Goal: Task Accomplishment & Management: Manage account settings

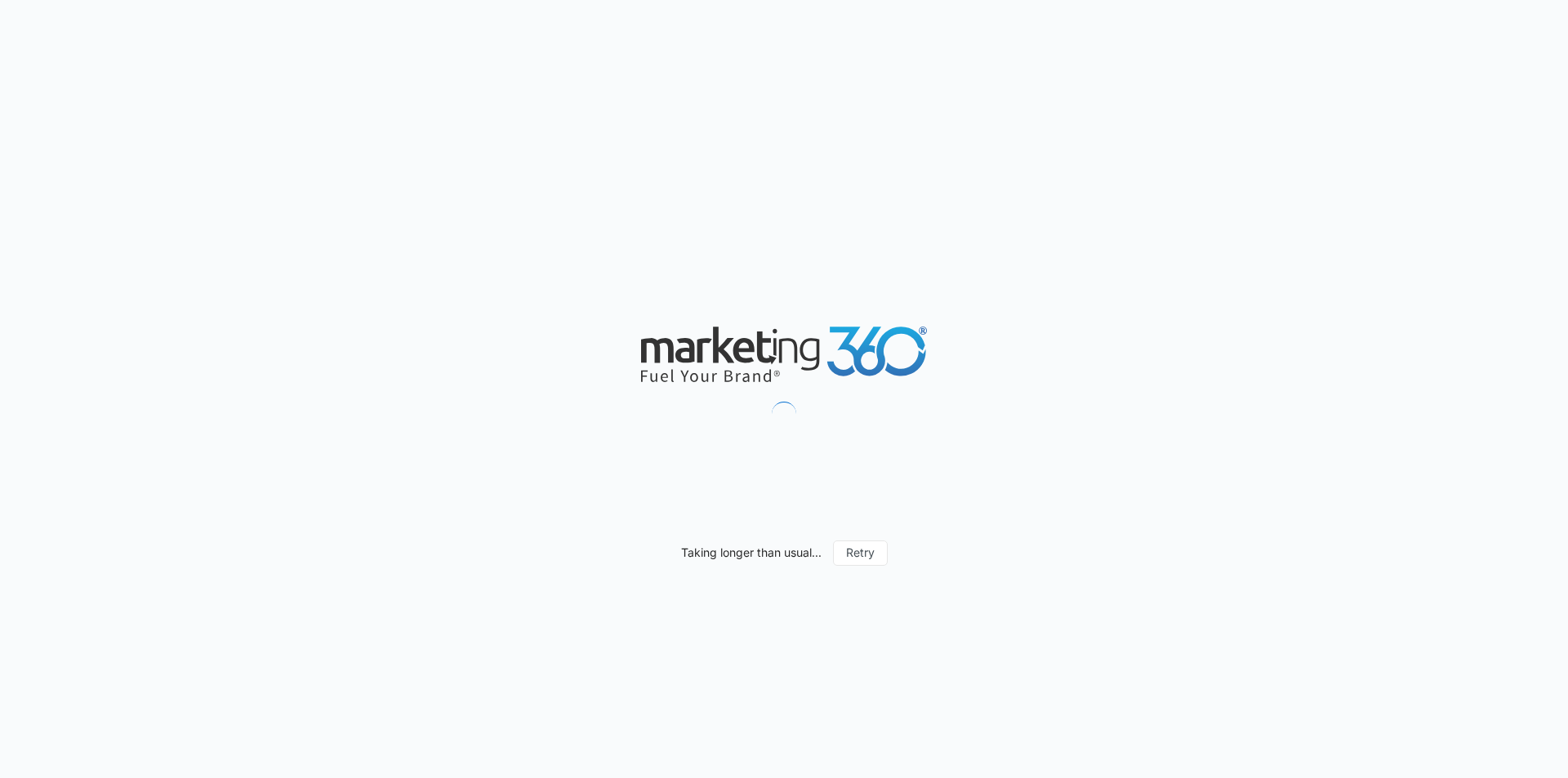
select select "3"
select select "US"
select select "America/New_York"
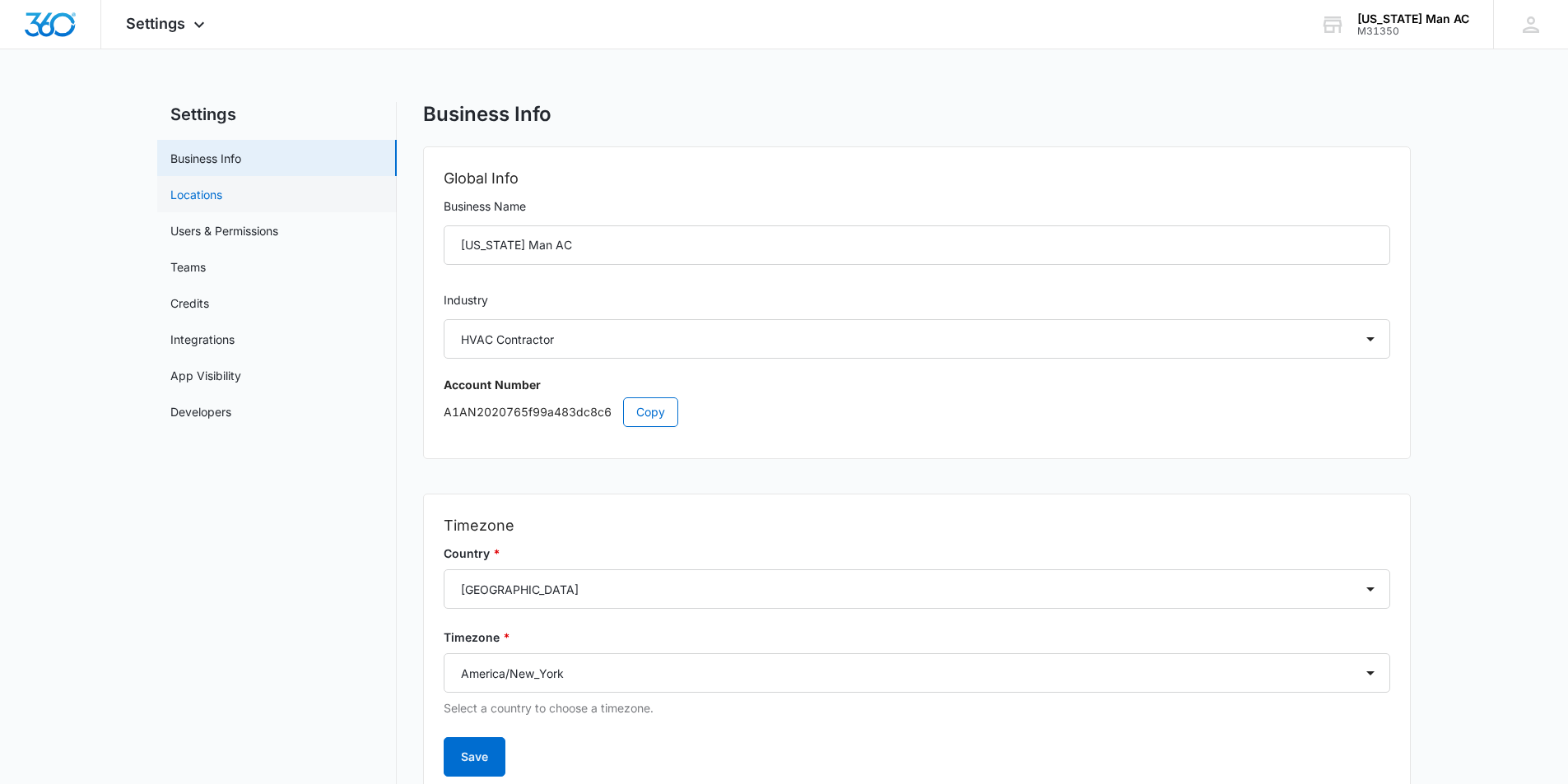
click at [209, 201] on link "Locations" at bounding box center [196, 195] width 52 height 18
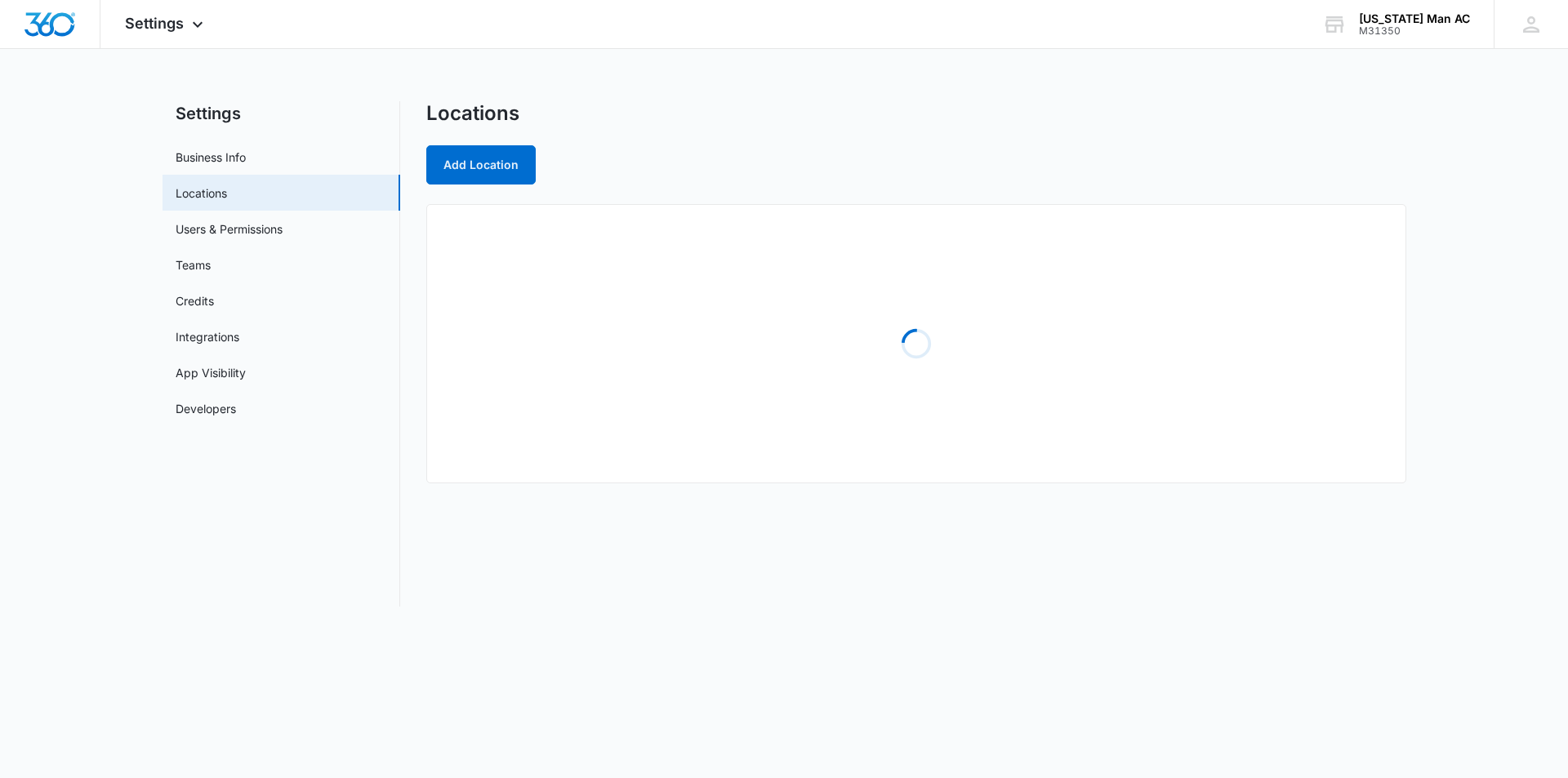
click at [216, 223] on link "Users & Permissions" at bounding box center [229, 229] width 107 height 18
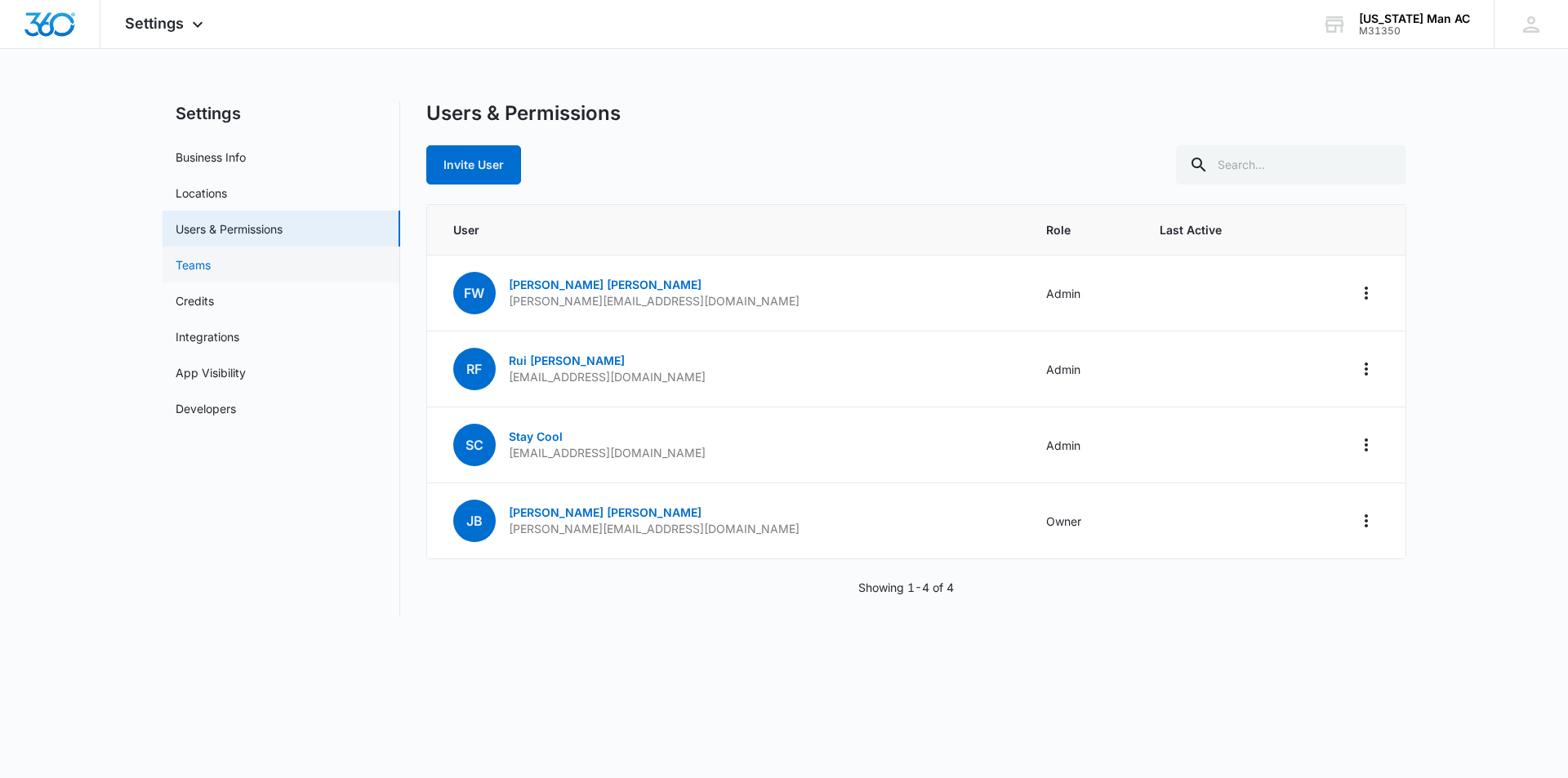
click at [198, 260] on link "Teams" at bounding box center [193, 265] width 35 height 18
click at [199, 263] on link "Teams" at bounding box center [193, 265] width 35 height 18
click at [197, 302] on link "Credits" at bounding box center [195, 301] width 39 height 18
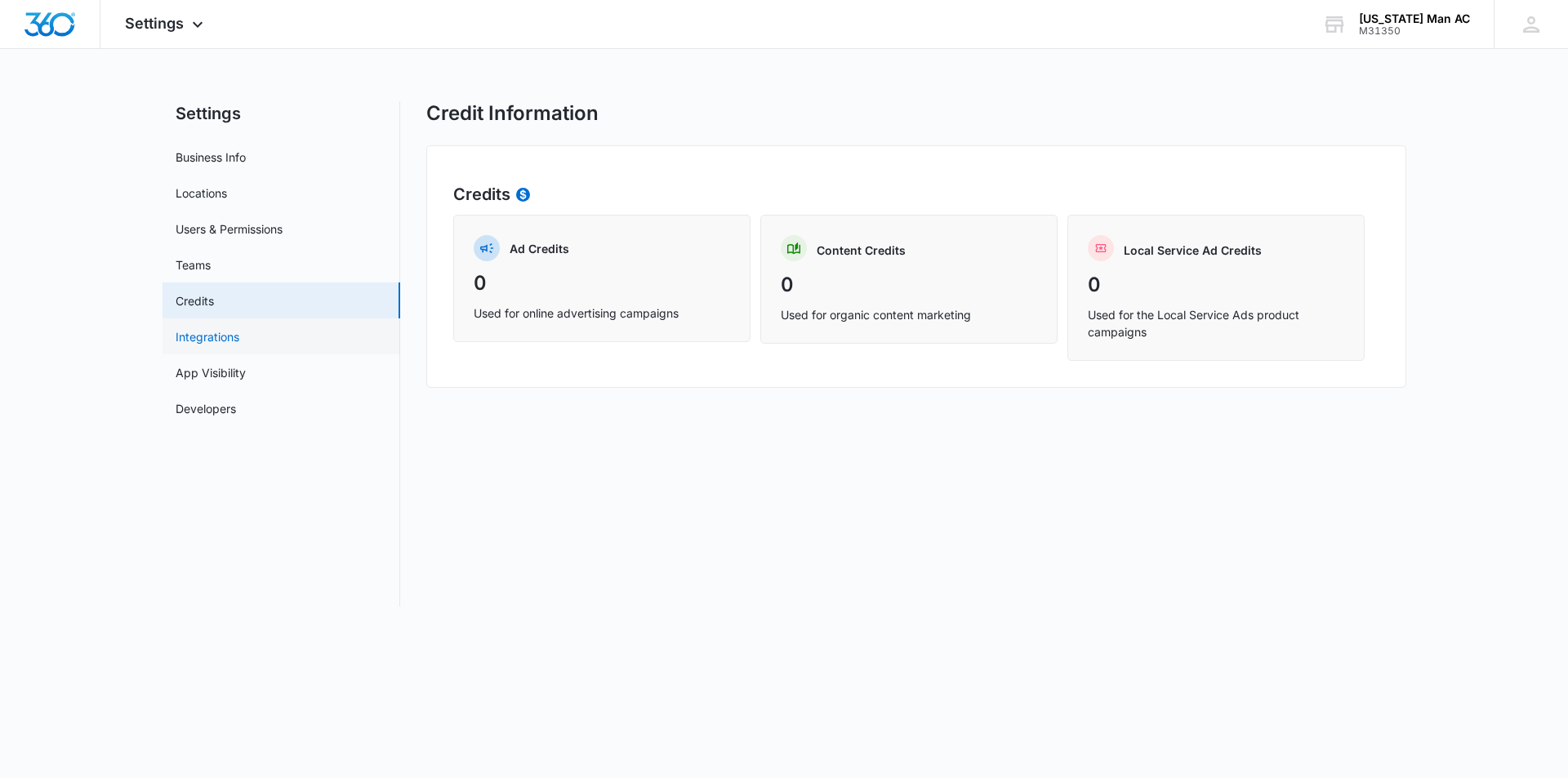
click at [211, 336] on link "Integrations" at bounding box center [207, 337] width 64 height 18
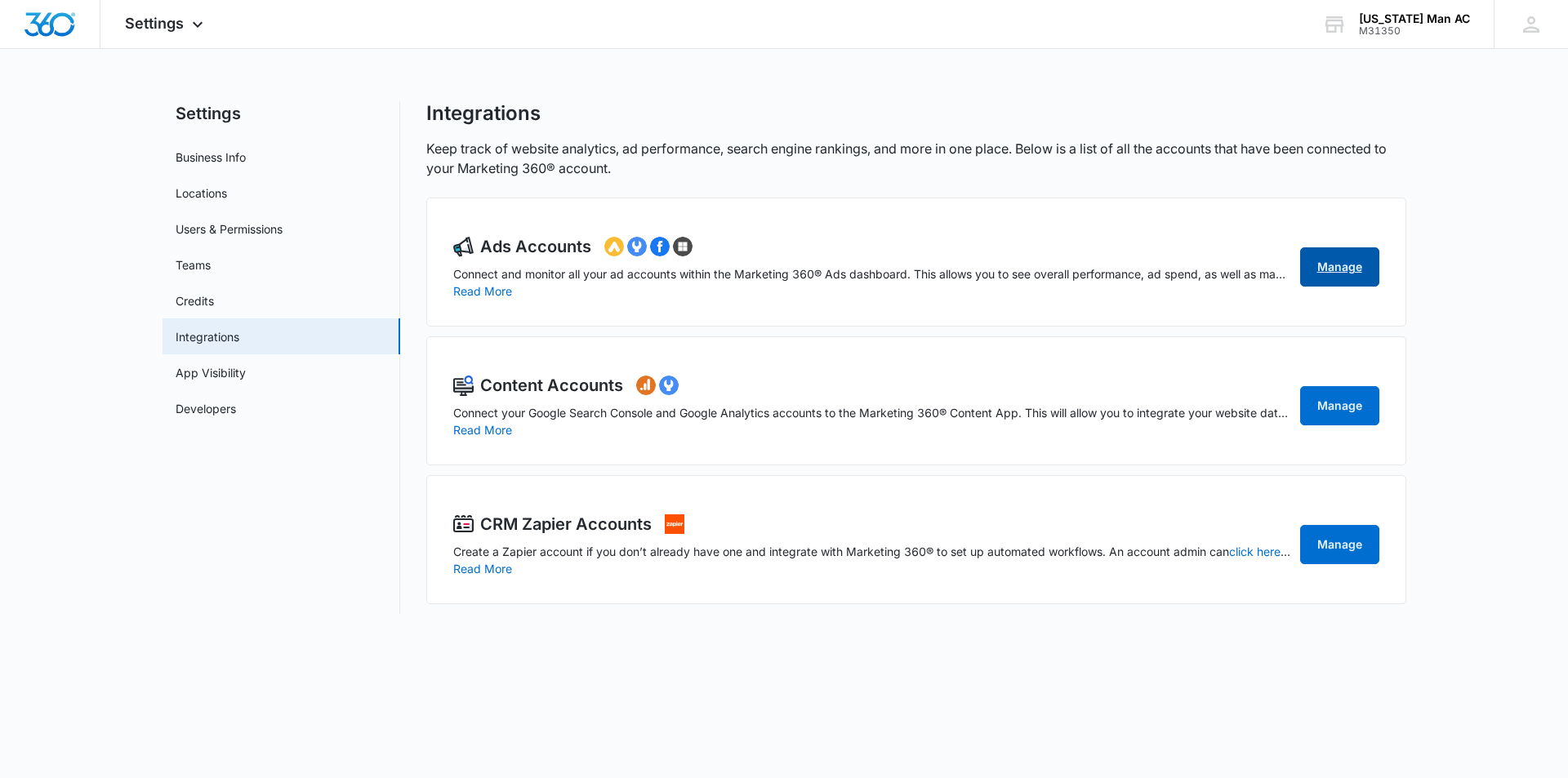
click at [1352, 265] on link "Manage" at bounding box center [1340, 267] width 79 height 40
click at [239, 368] on link "App Visibility" at bounding box center [211, 373] width 70 height 18
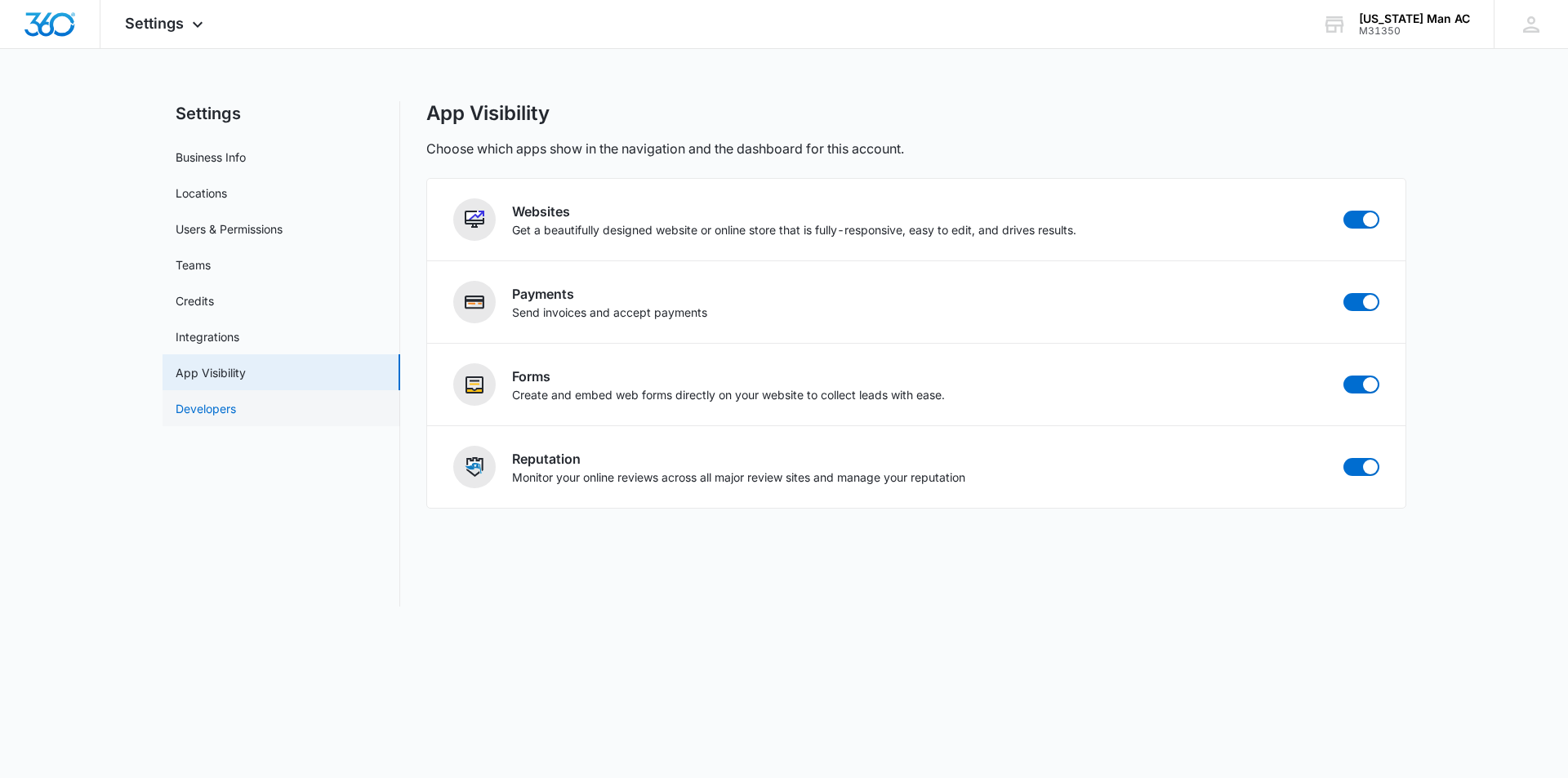
click at [227, 407] on link "Developers" at bounding box center [205, 409] width 61 height 18
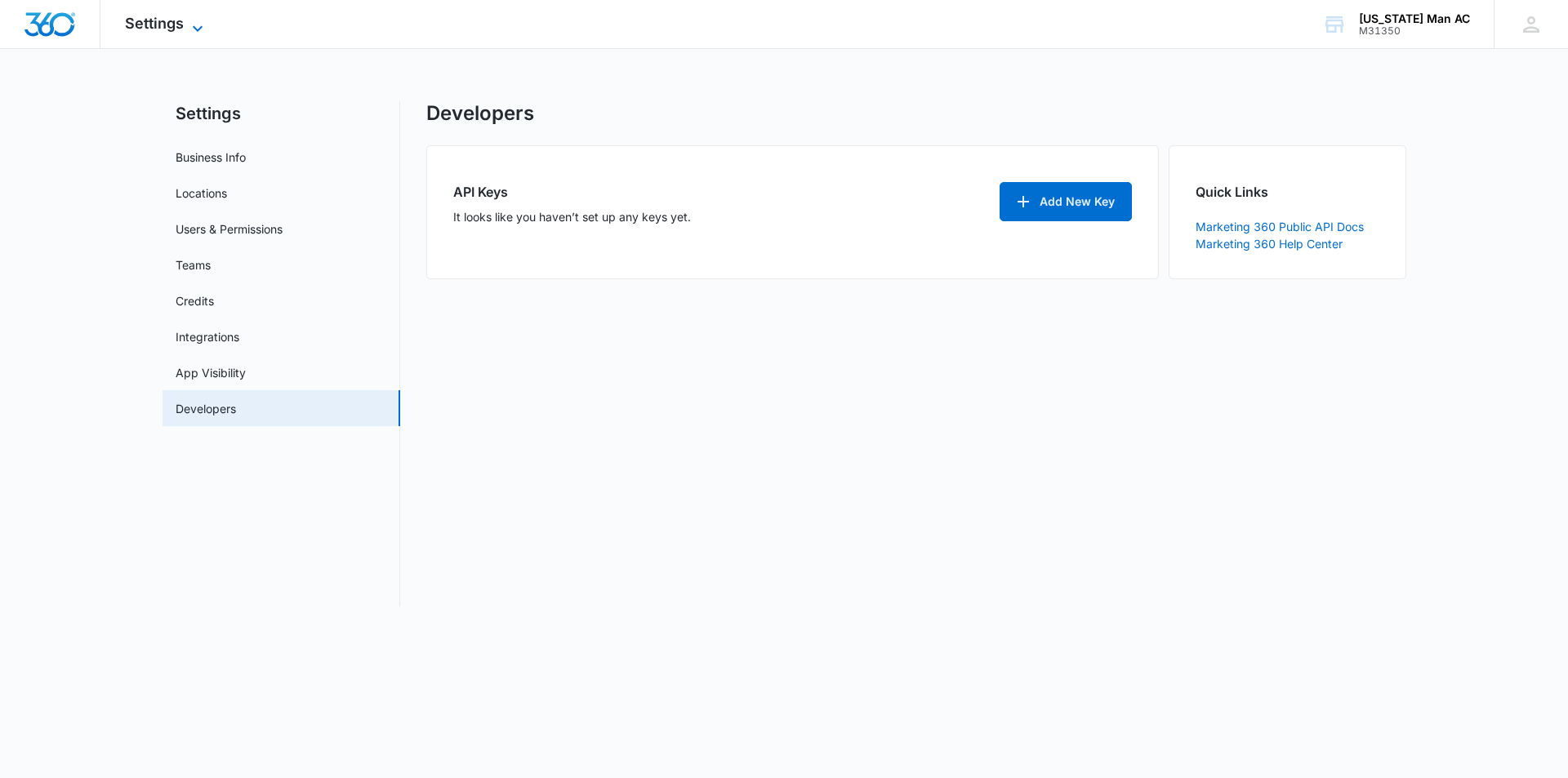
click at [183, 26] on span "Settings" at bounding box center [154, 24] width 59 height 18
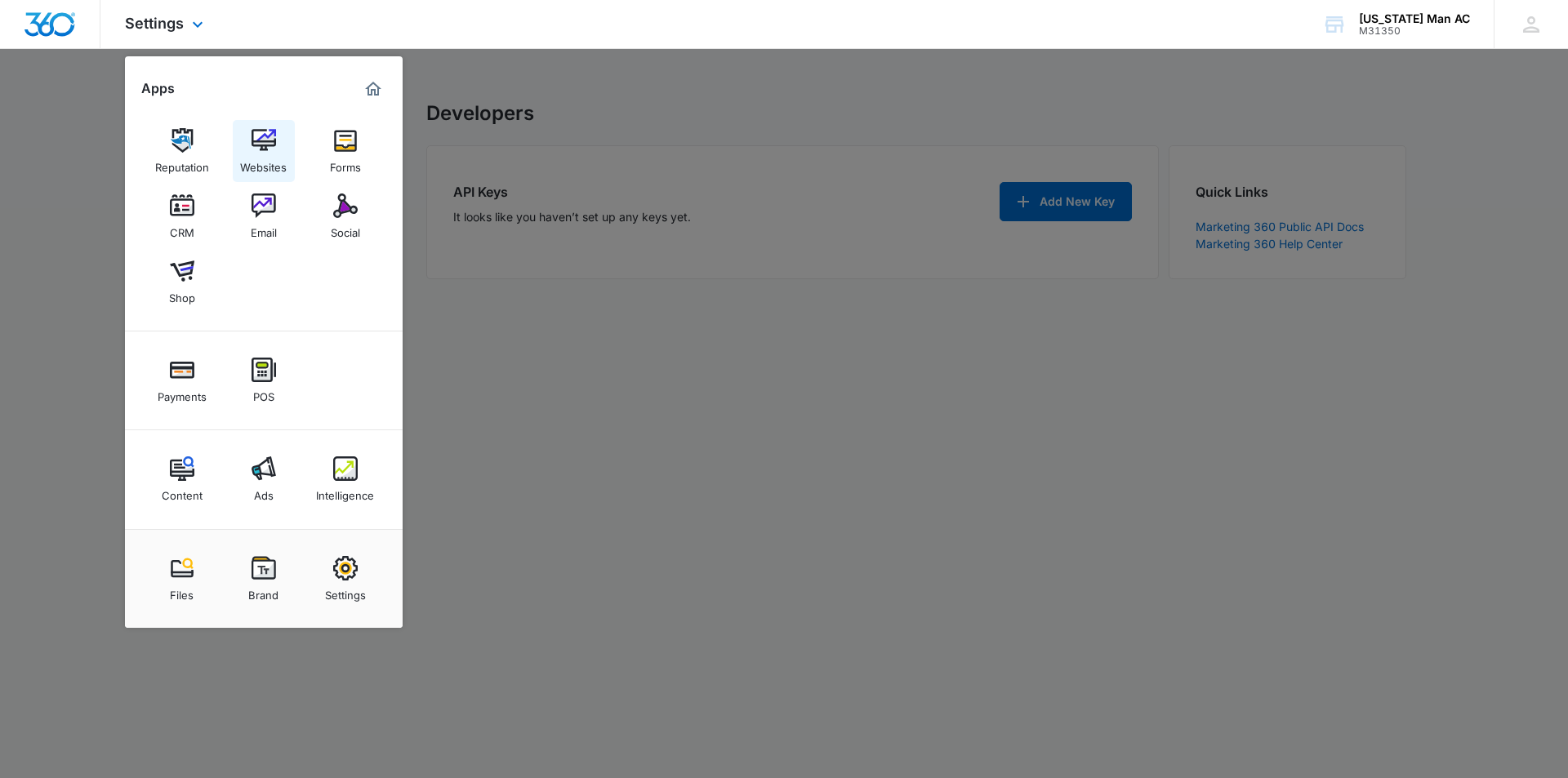
click at [277, 139] on link "Websites" at bounding box center [263, 151] width 62 height 62
